Goal: Complete application form

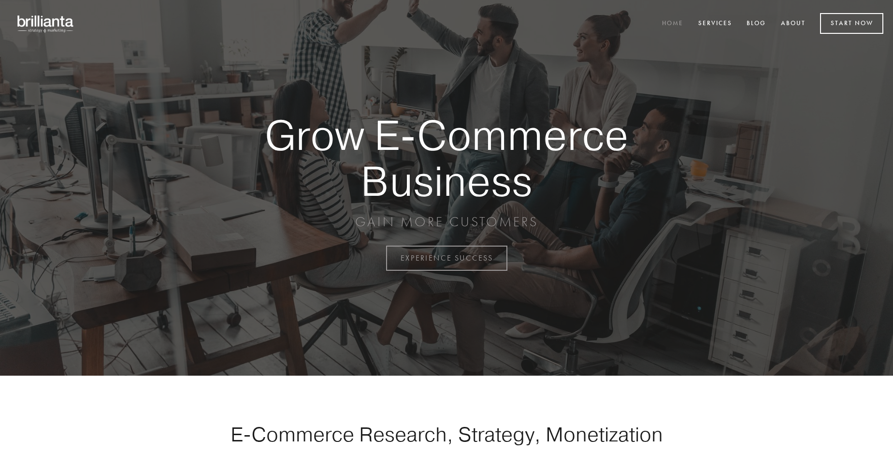
scroll to position [2532, 0]
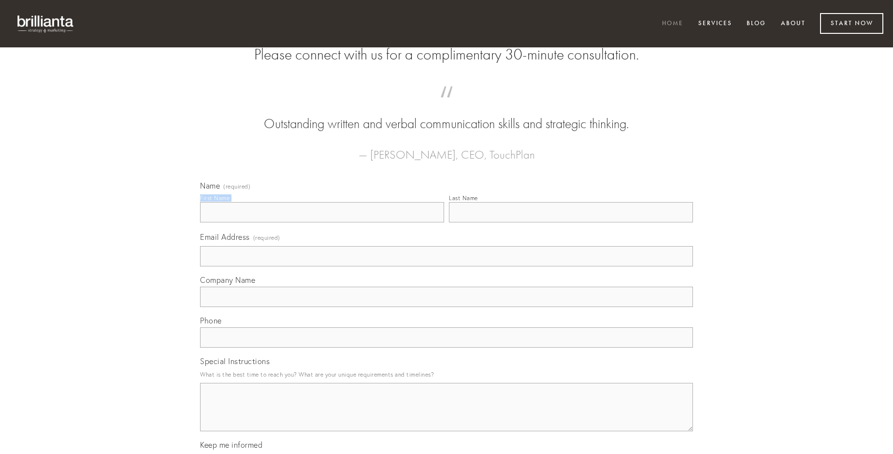
type input "[PERSON_NAME]"
click at [570, 222] on input "Last Name" at bounding box center [571, 212] width 244 height 20
type input "[PERSON_NAME]"
click at [446, 266] on input "Email Address (required)" at bounding box center [446, 256] width 493 height 20
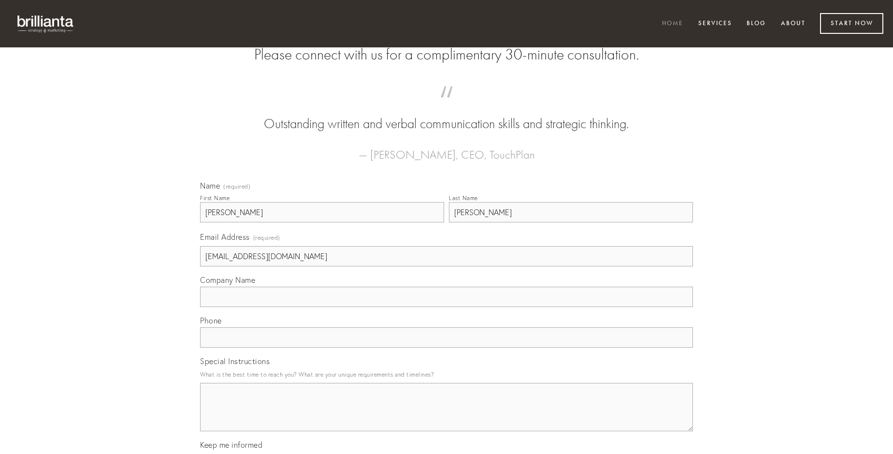
type input "[EMAIL_ADDRESS][DOMAIN_NAME]"
click at [446, 307] on input "Company Name" at bounding box center [446, 296] width 493 height 20
type input "antiquus"
click at [446, 347] on input "text" at bounding box center [446, 337] width 493 height 20
click at [446, 415] on textarea "Special Instructions" at bounding box center [446, 407] width 493 height 48
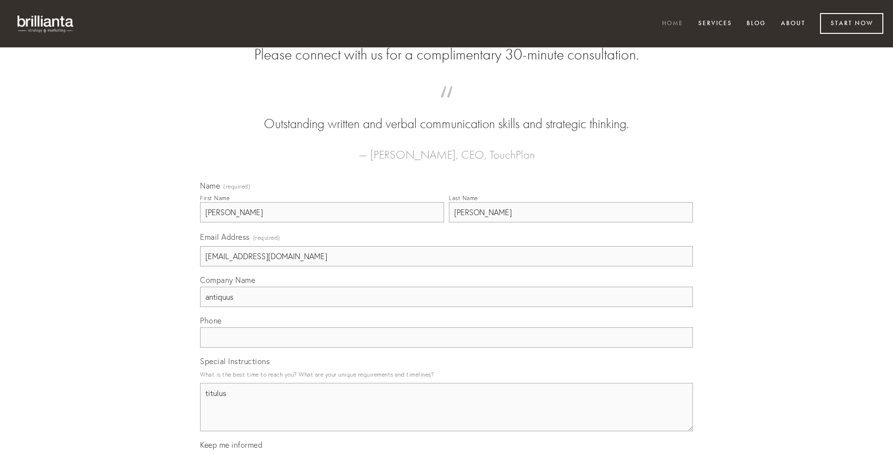
type textarea "titulus"
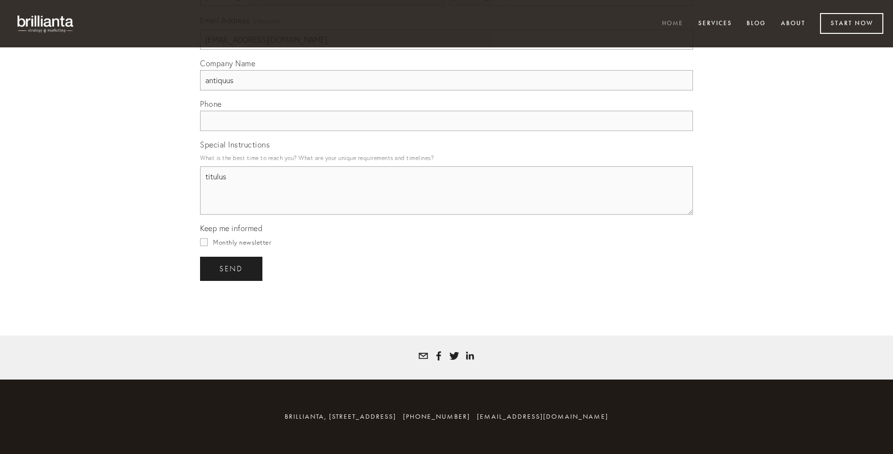
click at [232, 268] on span "send" at bounding box center [231, 268] width 24 height 9
